Goal: Obtain resource: Obtain resource

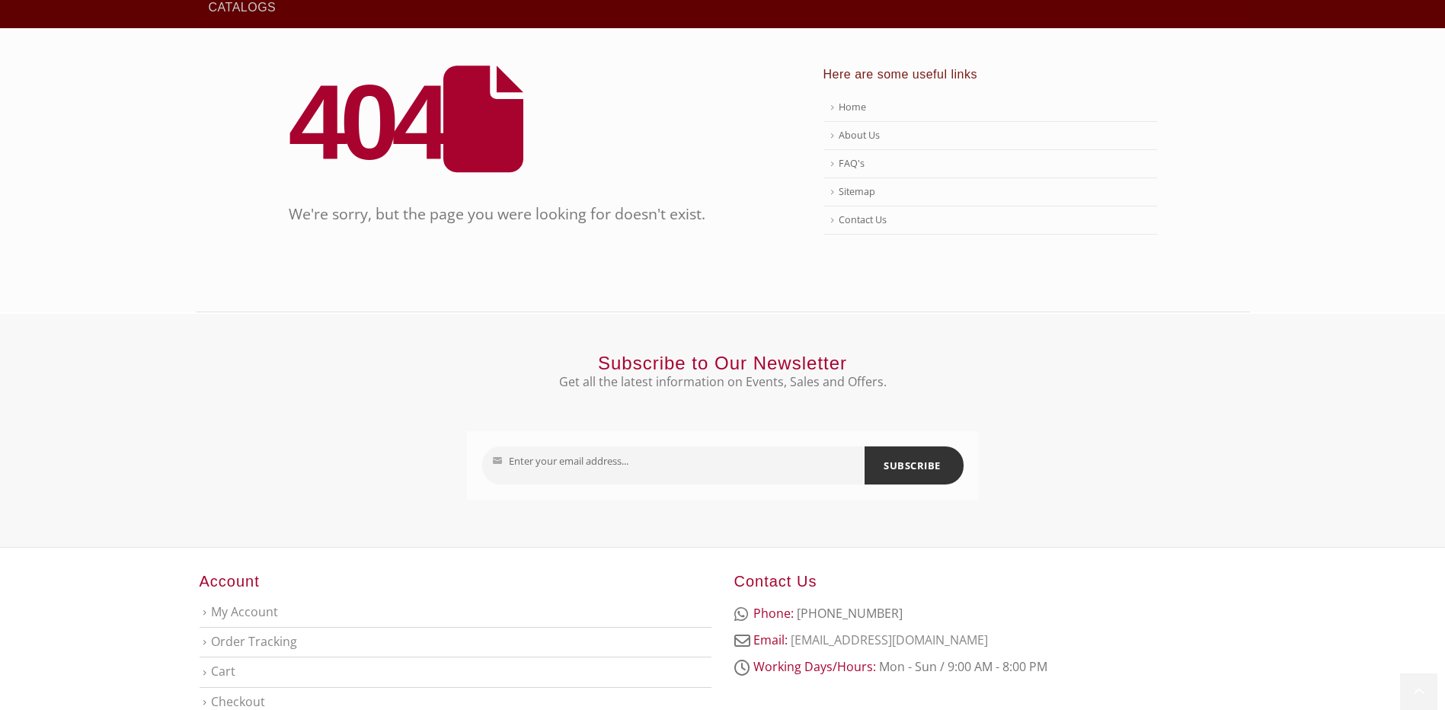
scroll to position [84, 0]
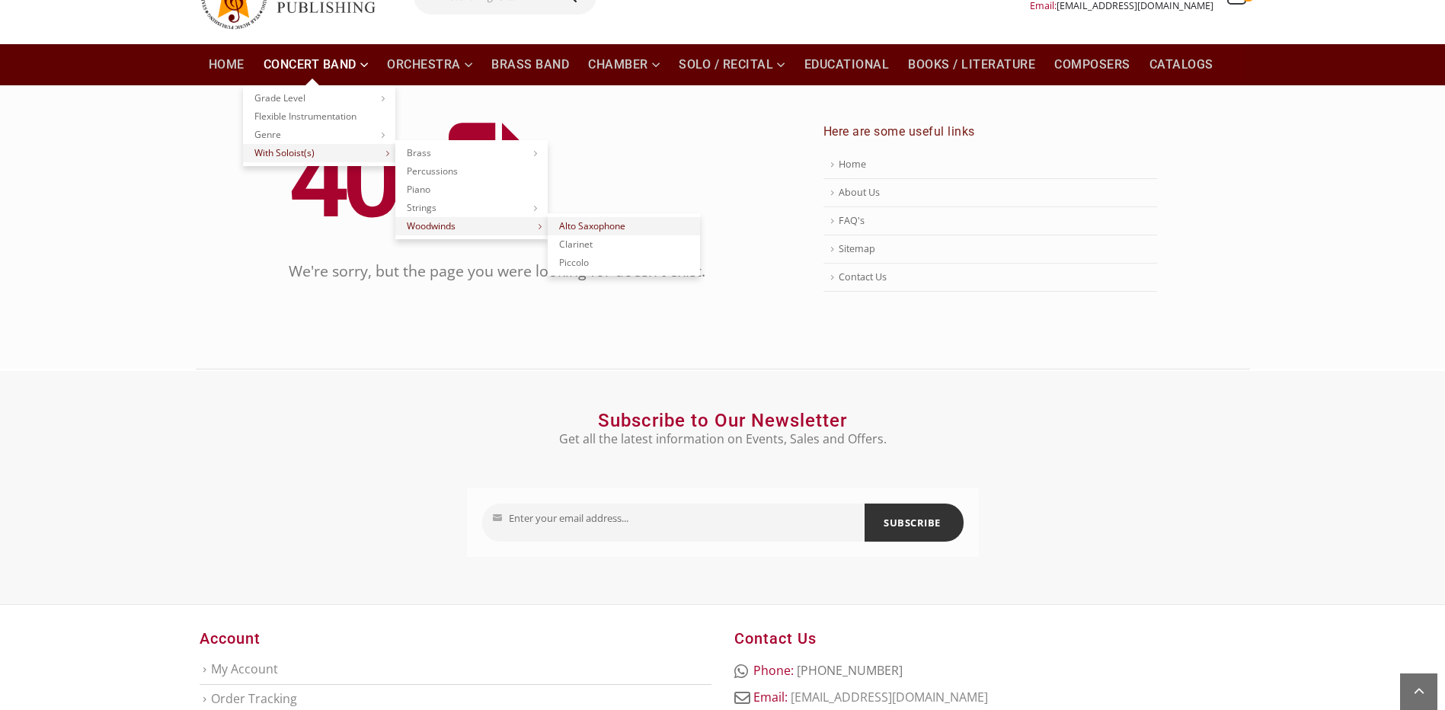
click at [583, 225] on link "Alto Saxophone" at bounding box center [624, 226] width 152 height 18
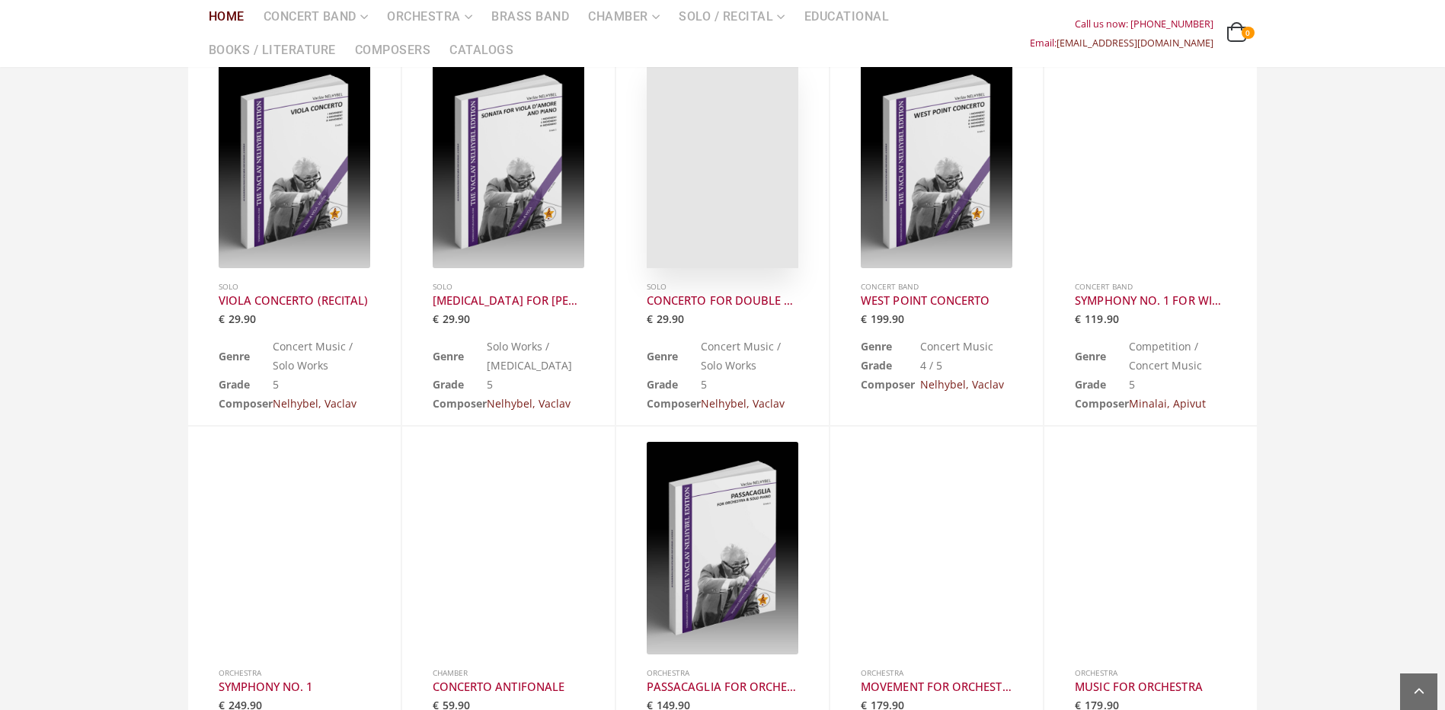
scroll to position [609, 0]
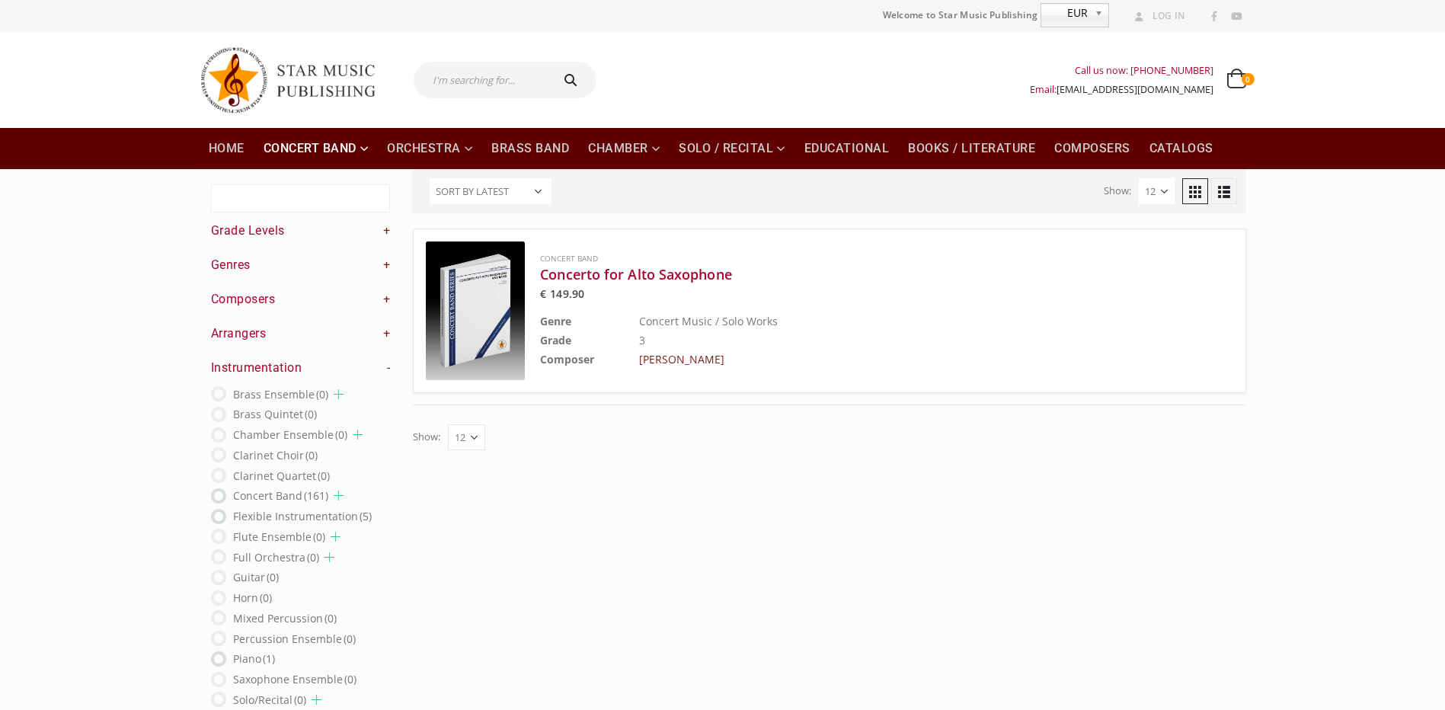
click at [463, 441] on select "12 24 36" at bounding box center [466, 437] width 37 height 26
click at [476, 440] on select "12 24 36" at bounding box center [466, 437] width 37 height 26
click at [506, 344] on img at bounding box center [475, 310] width 99 height 139
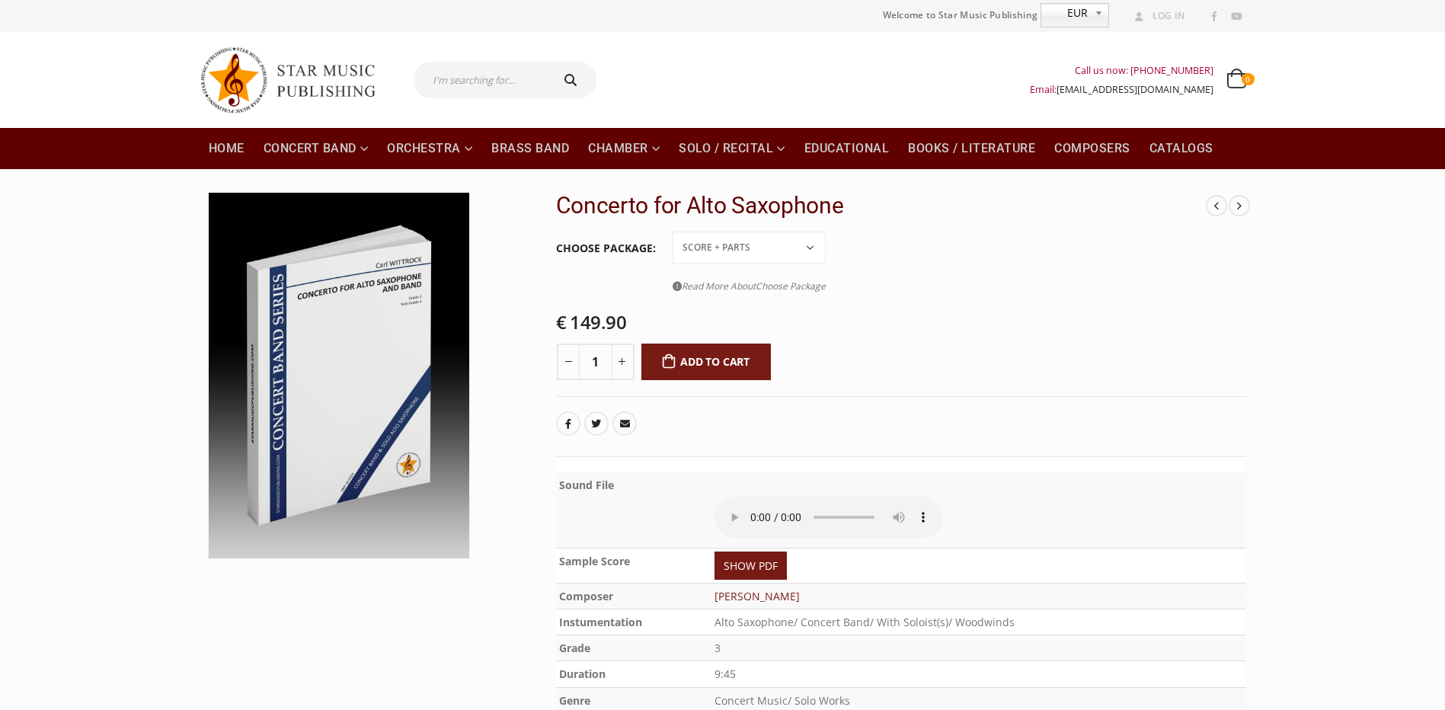
scroll to position [76, 0]
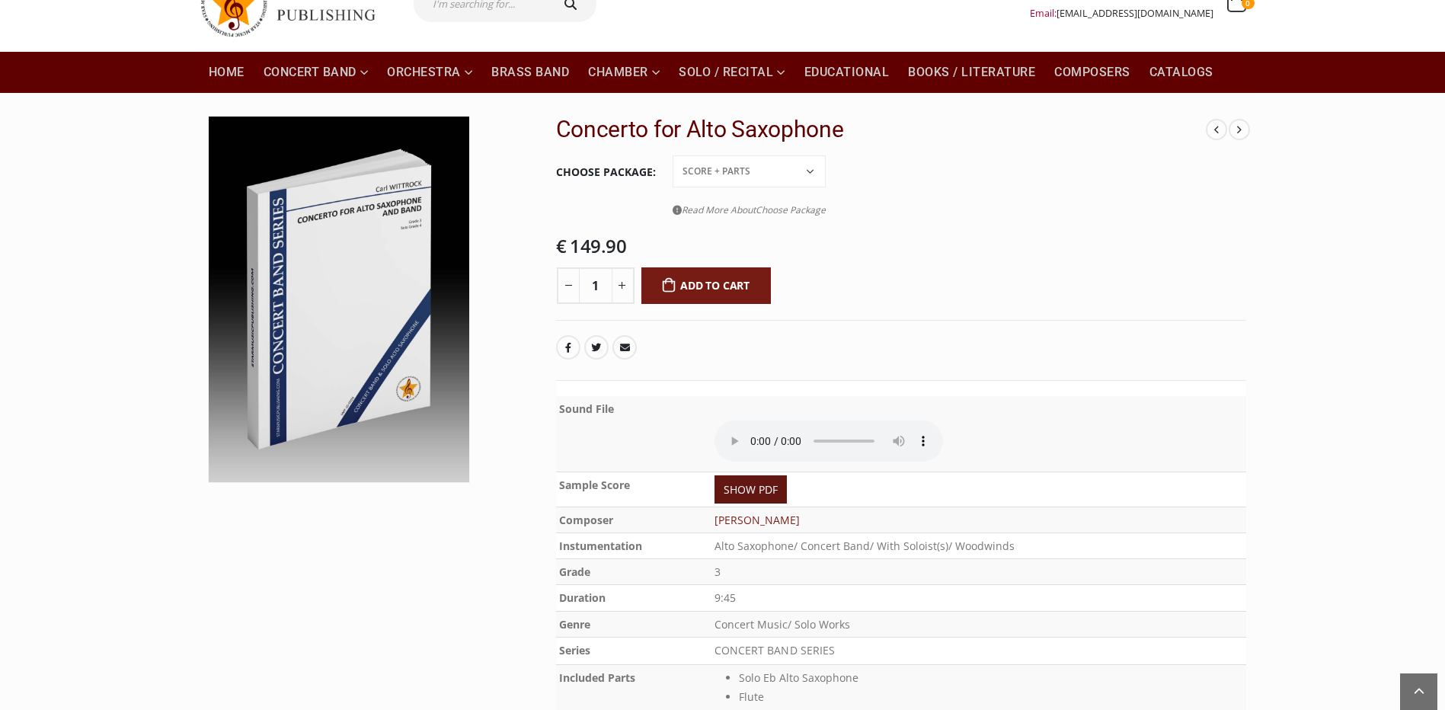
click at [750, 484] on link "SHOW PDF" at bounding box center [750, 489] width 72 height 28
